Goal: Check status: Check status

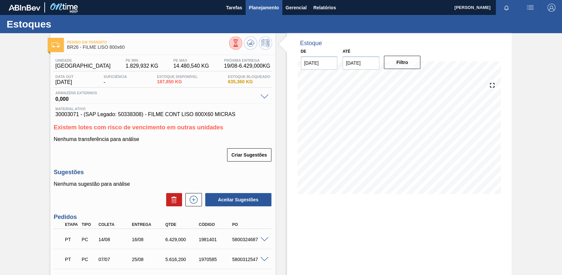
click at [257, 7] on span "Planejamento" at bounding box center [264, 8] width 30 height 8
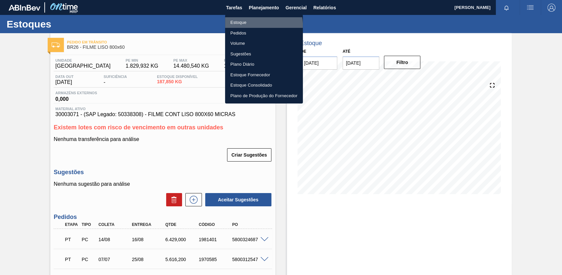
drag, startPoint x: 260, startPoint y: 25, endPoint x: 287, endPoint y: 31, distance: 27.4
click at [260, 25] on li "Estoque" at bounding box center [264, 22] width 78 height 11
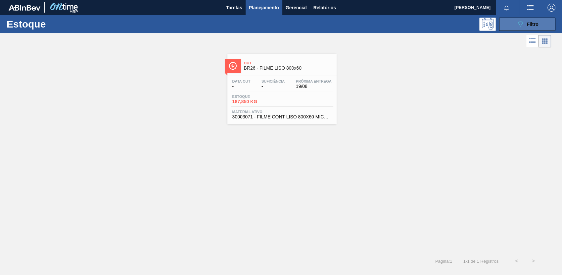
click at [545, 20] on button "089F7B8B-B2A5-4AFE-B5C0-19BA573D28AC Filtro" at bounding box center [527, 24] width 56 height 13
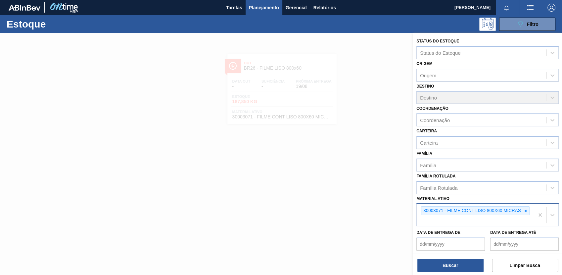
drag, startPoint x: 527, startPoint y: 209, endPoint x: 522, endPoint y: 209, distance: 4.6
click at [523, 209] on div at bounding box center [525, 210] width 7 height 8
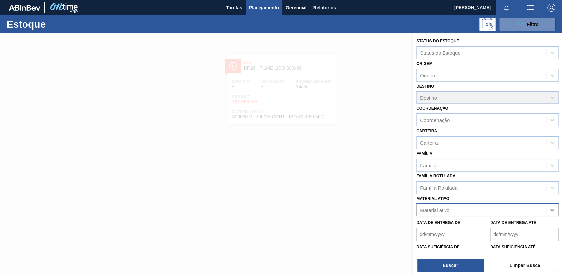
paste ativo "20008983"
type ativo "20008983"
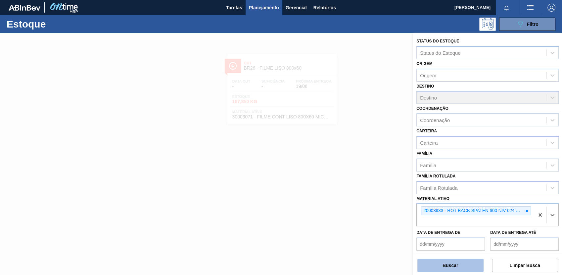
click at [461, 270] on button "Buscar" at bounding box center [451, 264] width 66 height 13
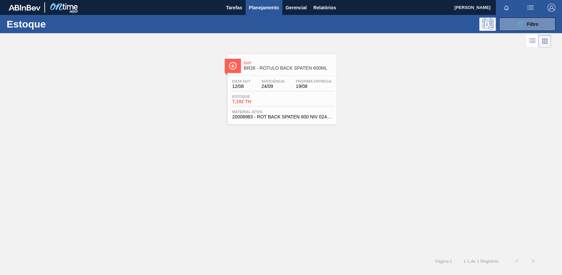
click at [299, 107] on div "Data out 12/08 Suficiência 24/09 Próxima Entrega 19/08 Estoque 7,192 TH Materia…" at bounding box center [282, 98] width 109 height 45
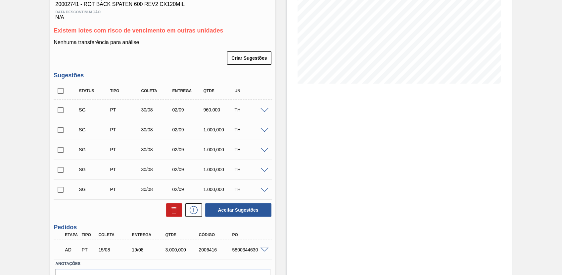
scroll to position [149, 0]
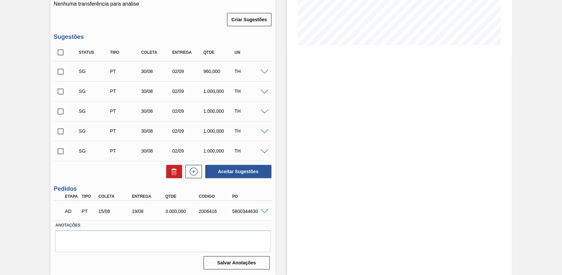
click at [263, 210] on span at bounding box center [265, 211] width 8 height 5
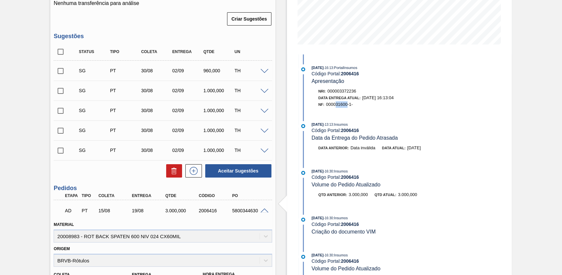
drag, startPoint x: 335, startPoint y: 105, endPoint x: 348, endPoint y: 105, distance: 12.3
click at [348, 105] on span "000031600-1-" at bounding box center [339, 104] width 27 height 5
copy span "31600"
